Goal: Navigation & Orientation: Find specific page/section

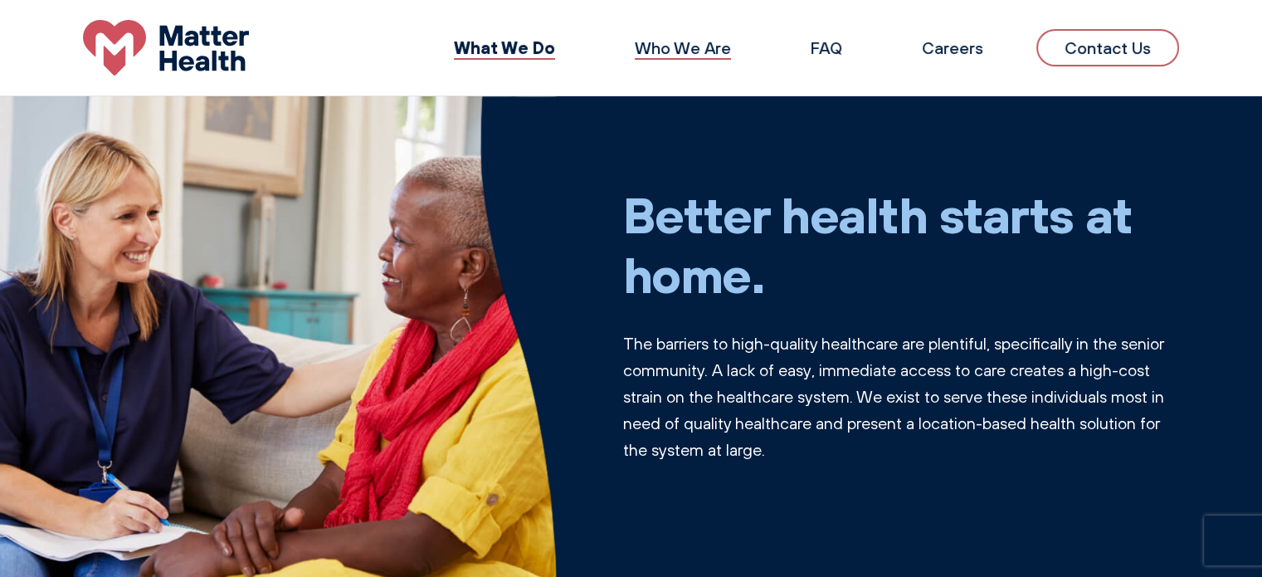
click at [726, 56] on link "Who We Are" at bounding box center [683, 47] width 96 height 21
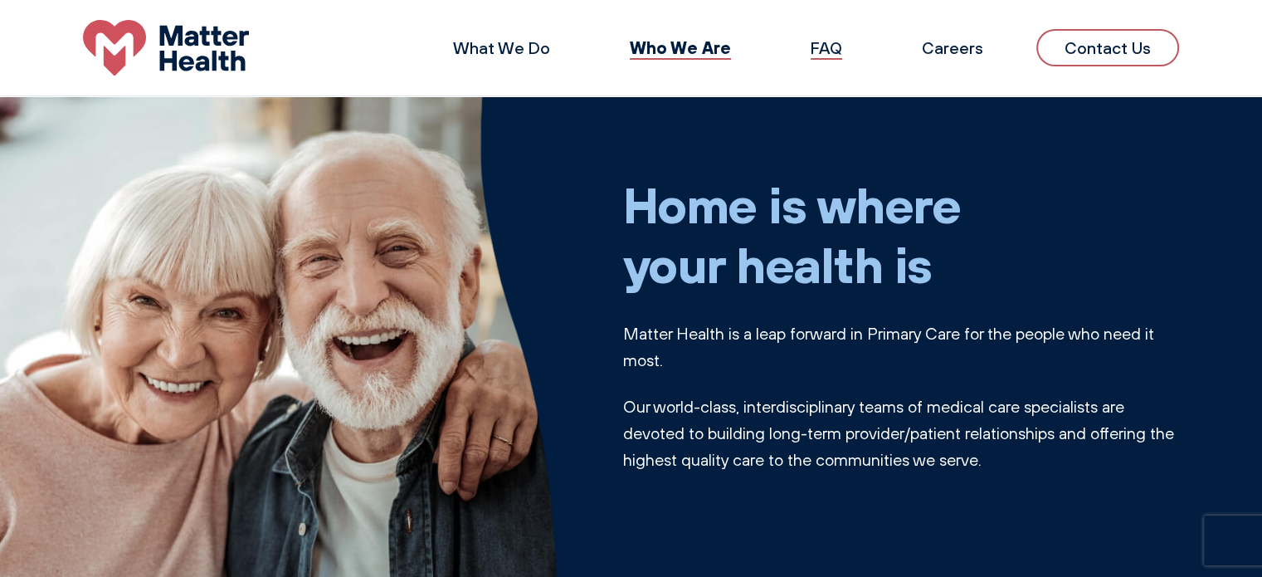
click at [821, 46] on link "FAQ" at bounding box center [826, 47] width 32 height 21
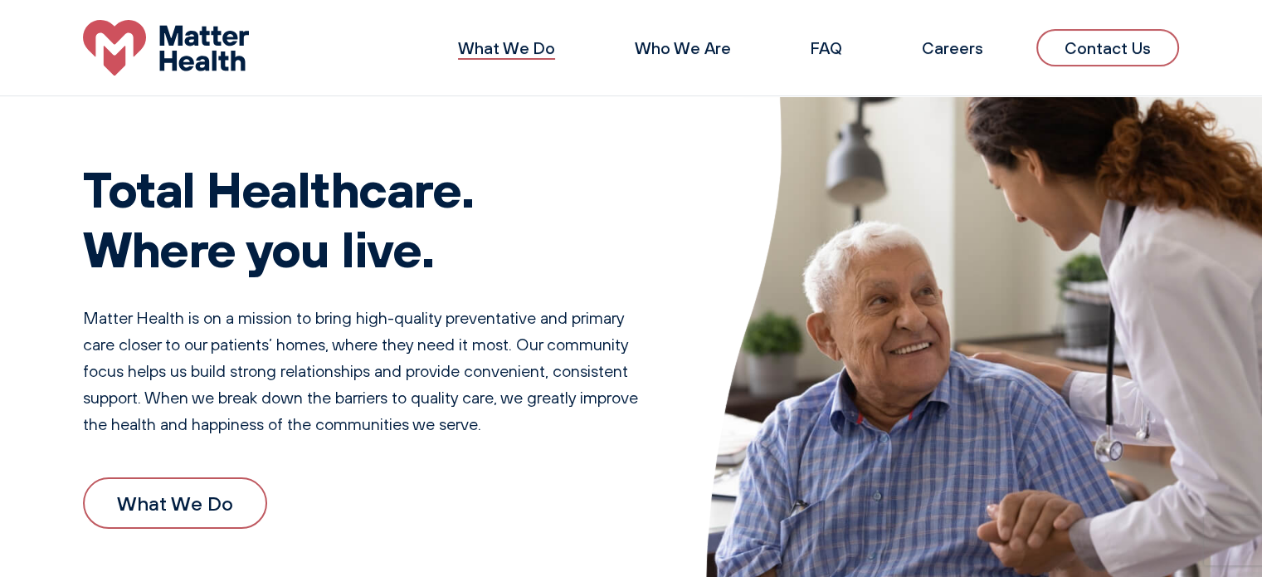
click at [531, 39] on link "What We Do" at bounding box center [506, 47] width 97 height 21
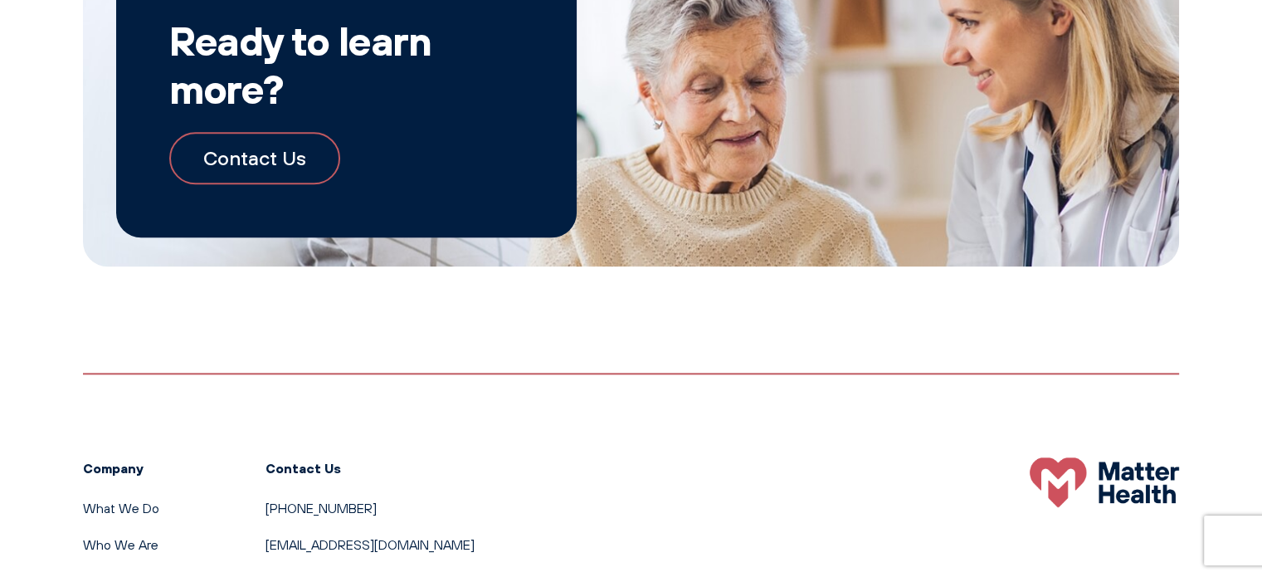
scroll to position [1805, 0]
